Goal: Task Accomplishment & Management: Use online tool/utility

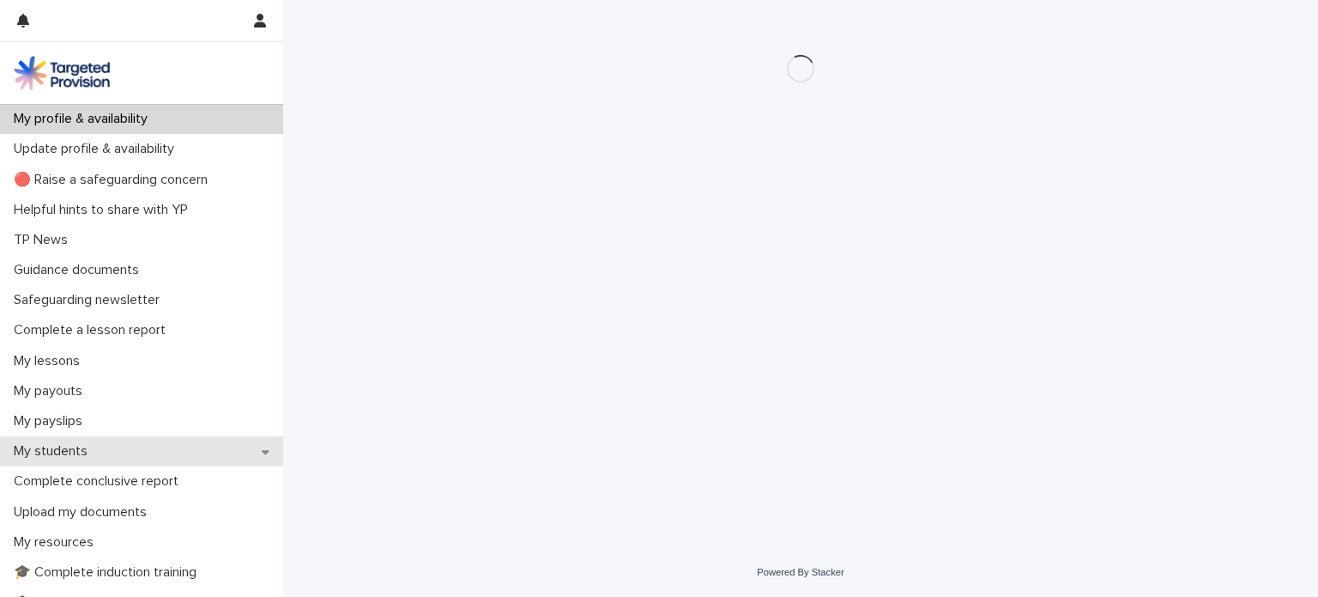
click at [70, 452] on p "My students" at bounding box center [54, 451] width 94 height 16
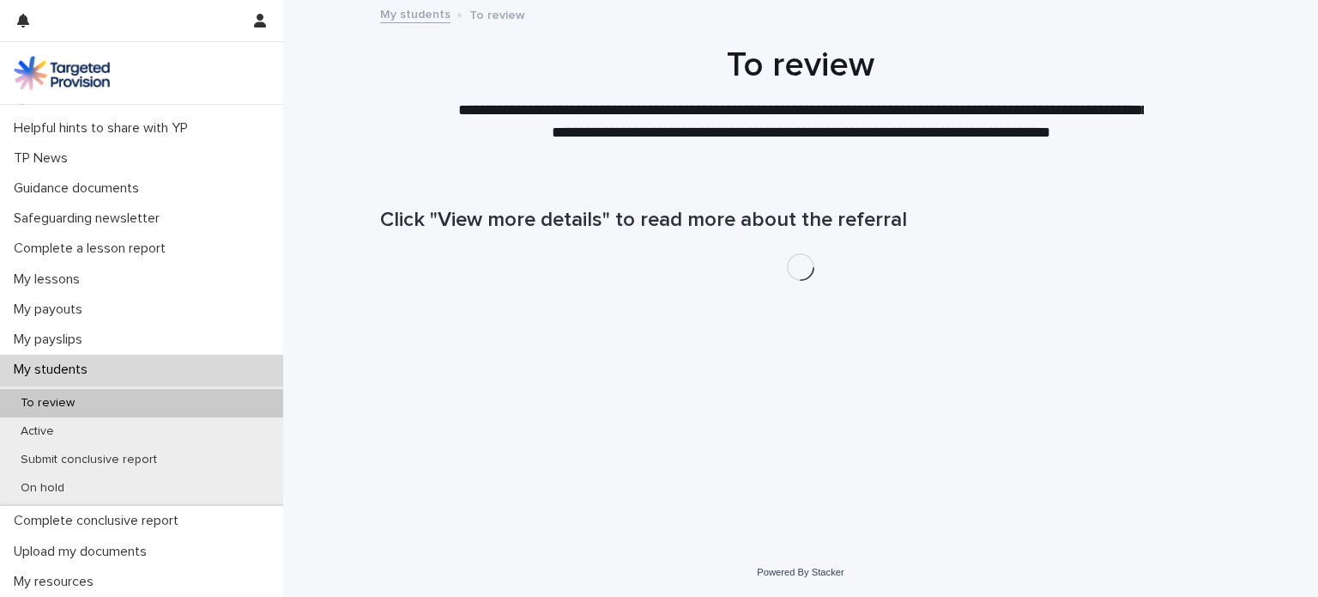
scroll to position [172, 0]
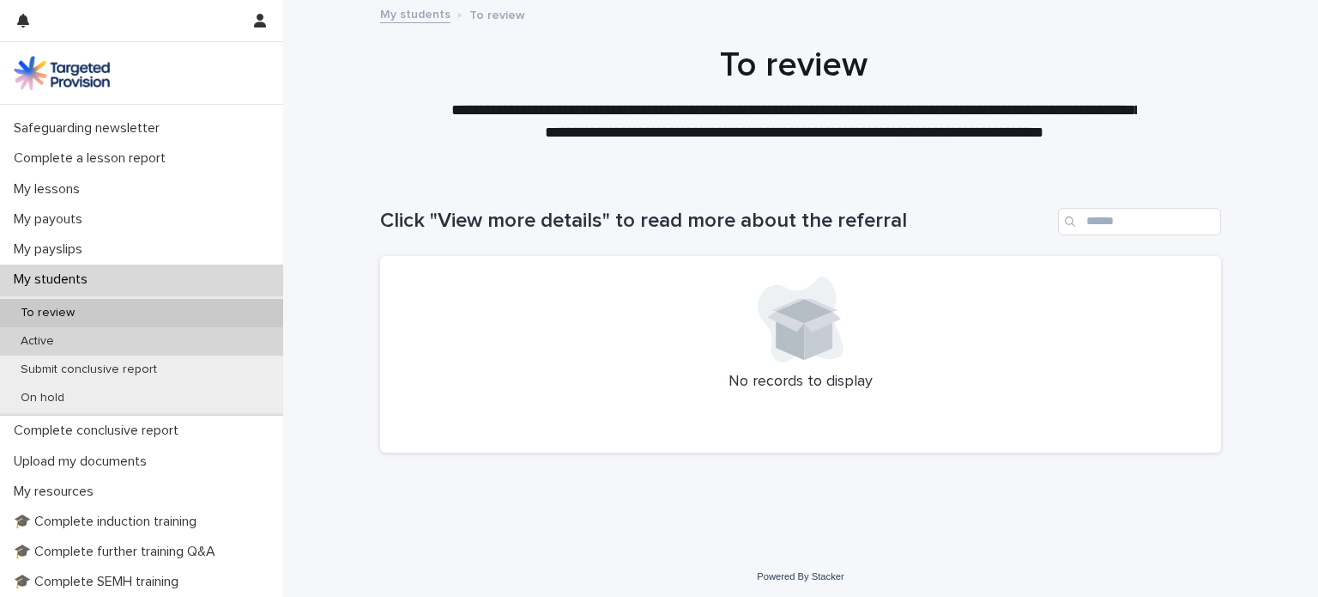
click at [37, 336] on p "Active" at bounding box center [37, 341] width 61 height 15
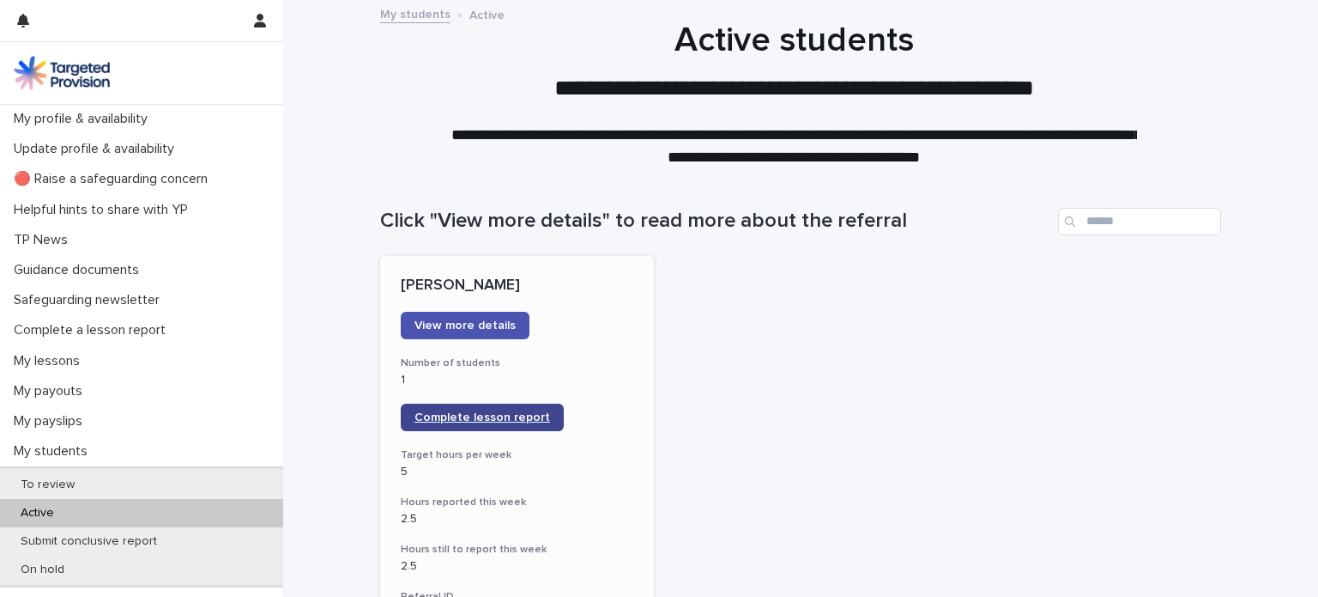
click at [462, 418] on span "Complete lesson report" at bounding box center [483, 417] width 136 height 12
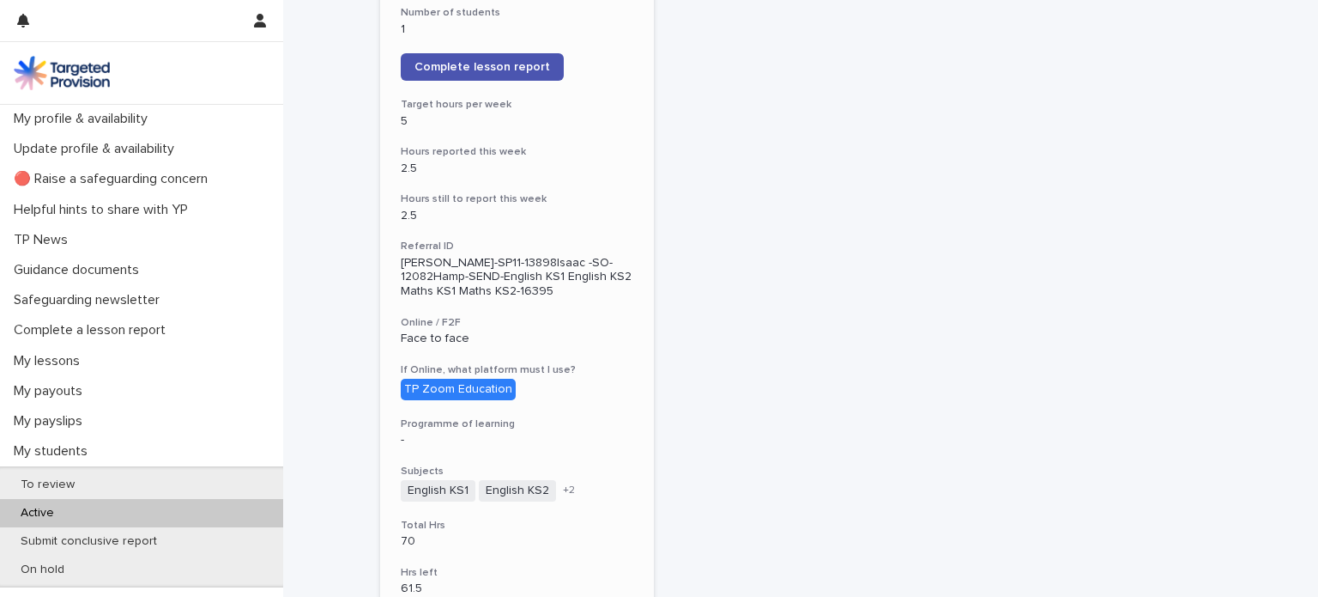
scroll to position [515, 0]
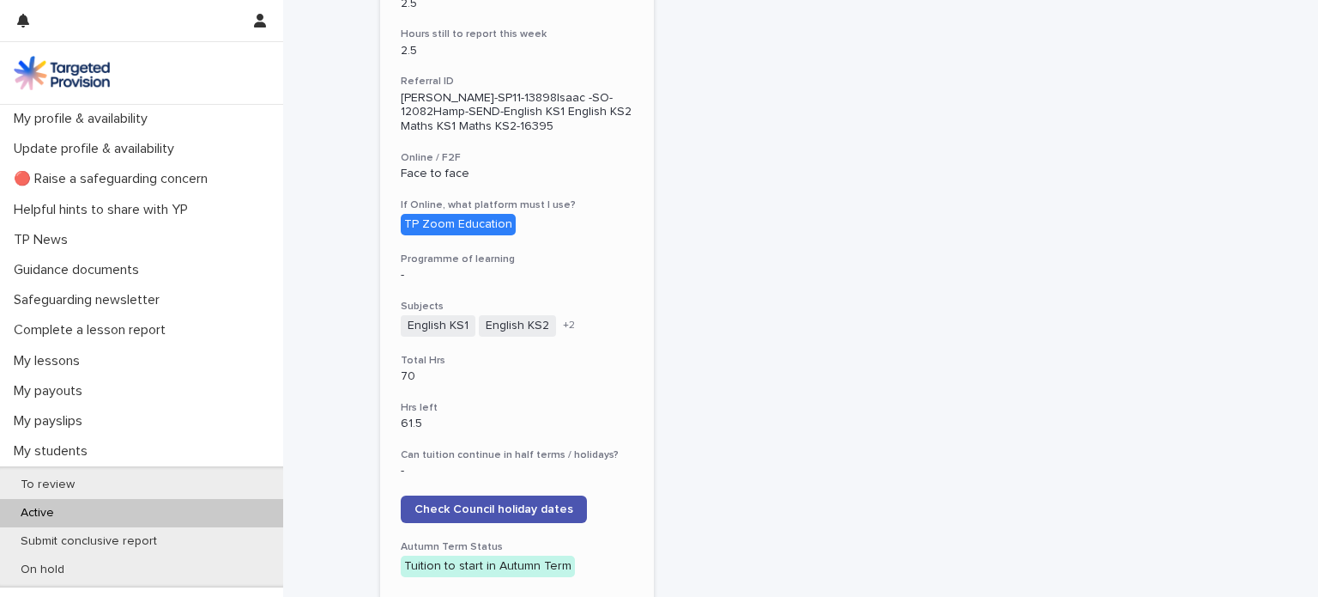
click at [584, 391] on div "[PERSON_NAME] View more details Number of students 1 Complete lesson report Tar…" at bounding box center [517, 336] width 274 height 1191
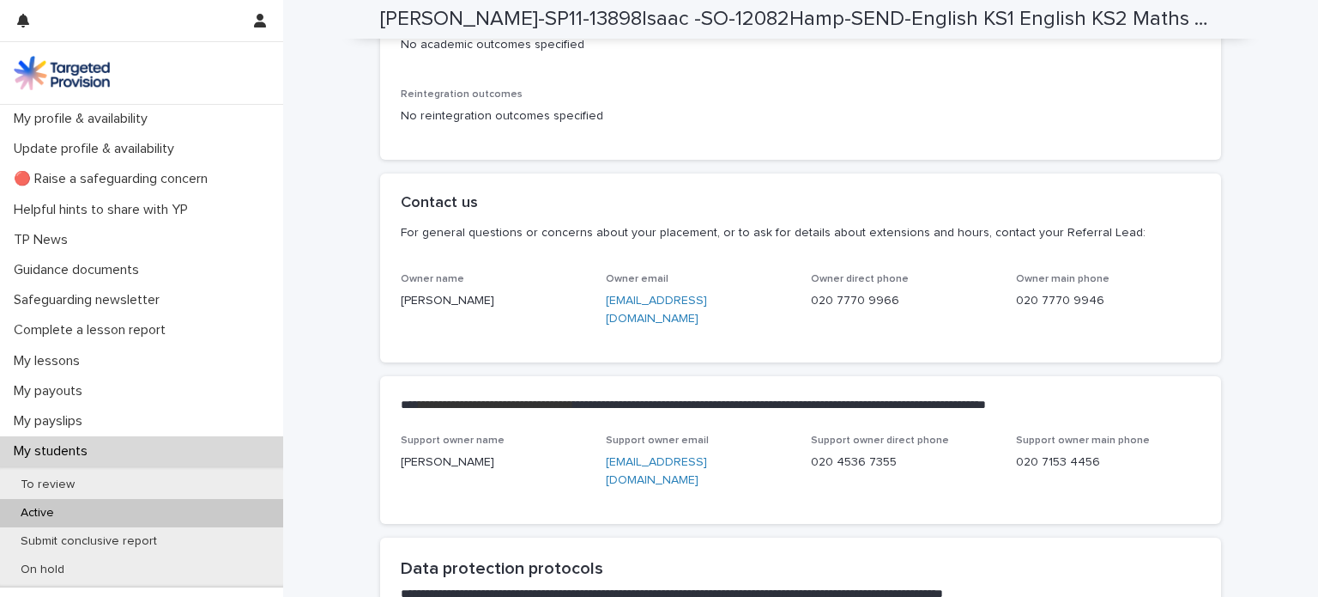
scroll to position [4292, 0]
